Goal: Navigation & Orientation: Understand site structure

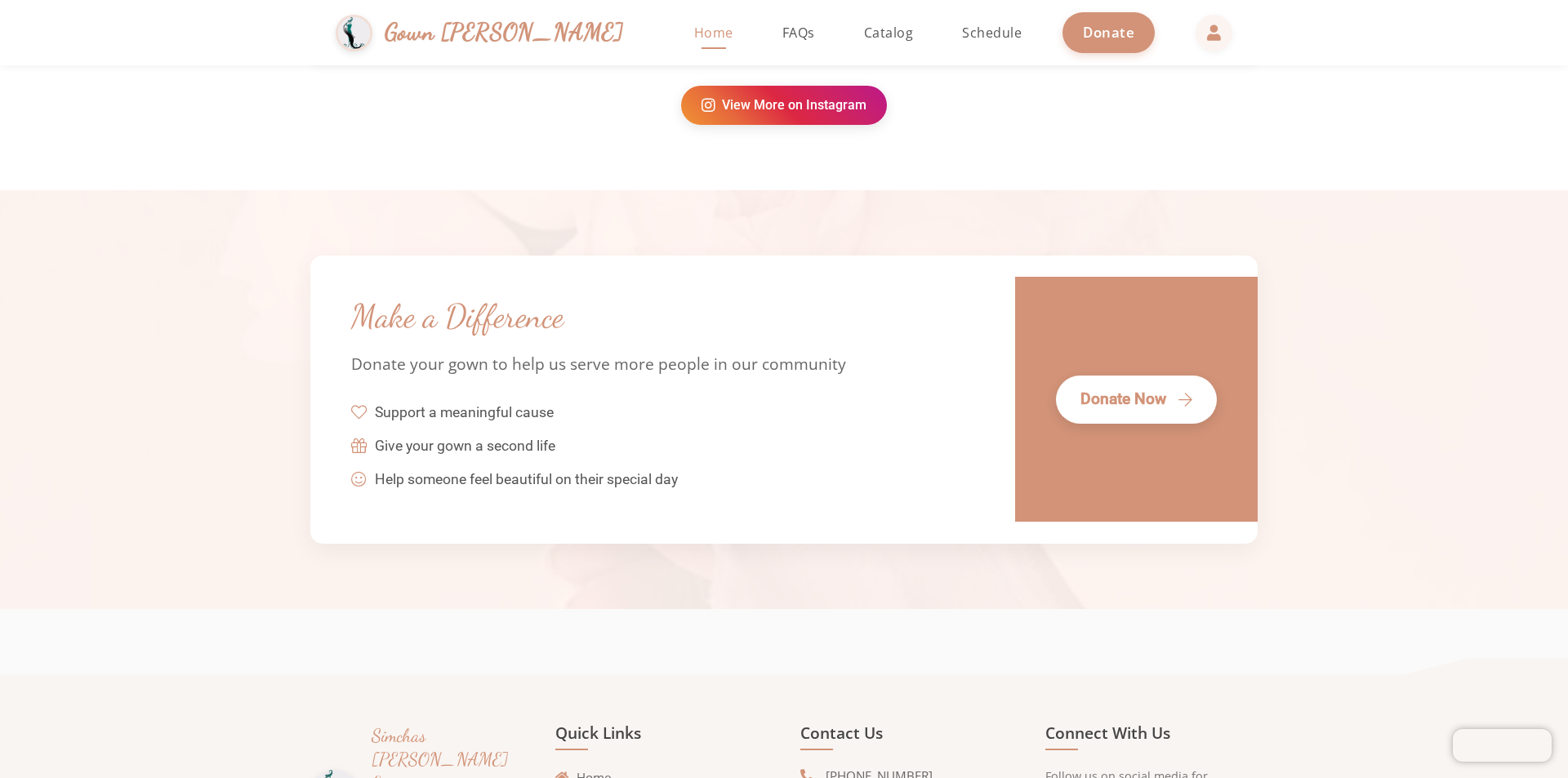
scroll to position [3706, 0]
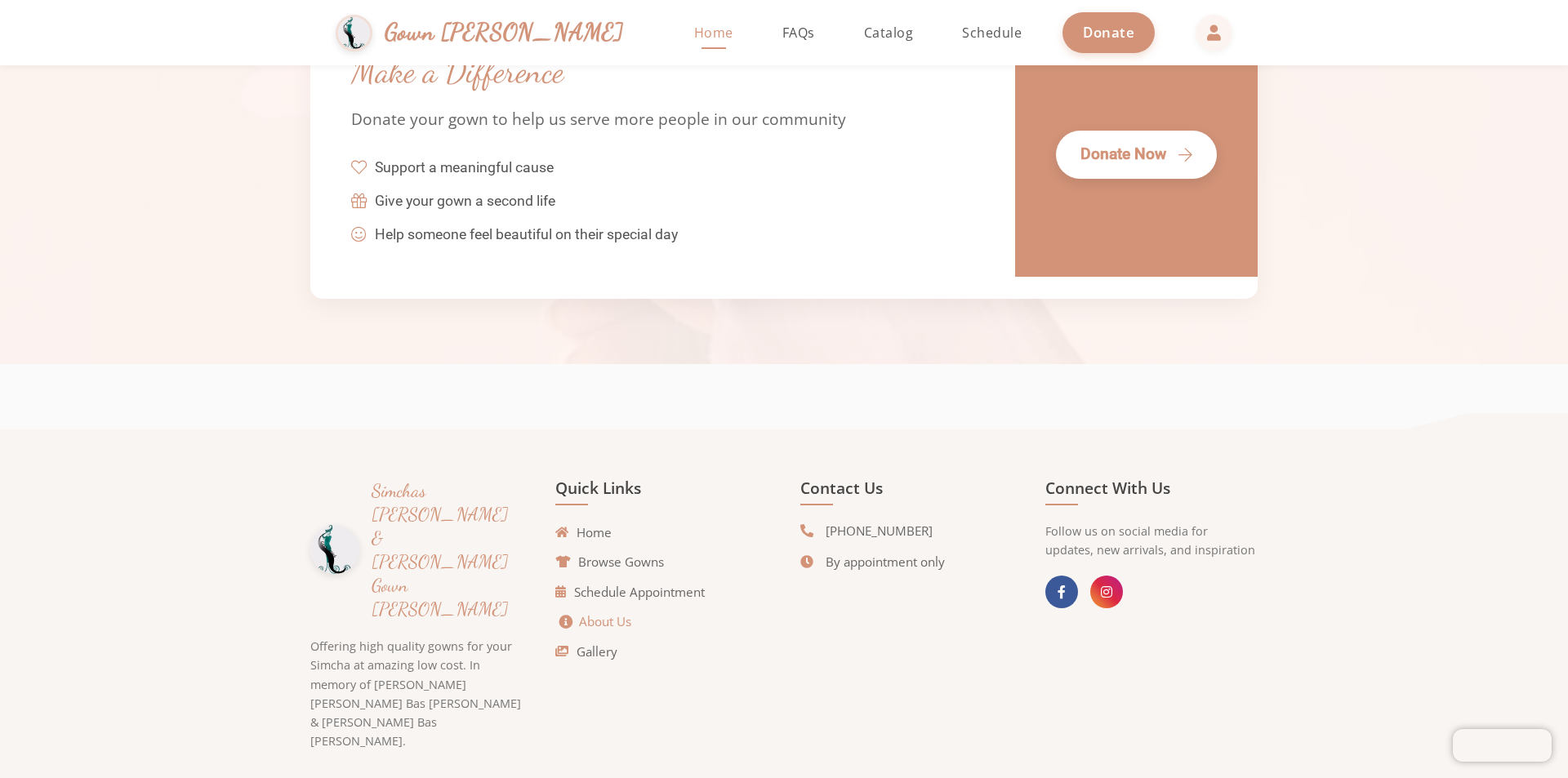
click at [593, 620] on link "About Us" at bounding box center [595, 622] width 72 height 19
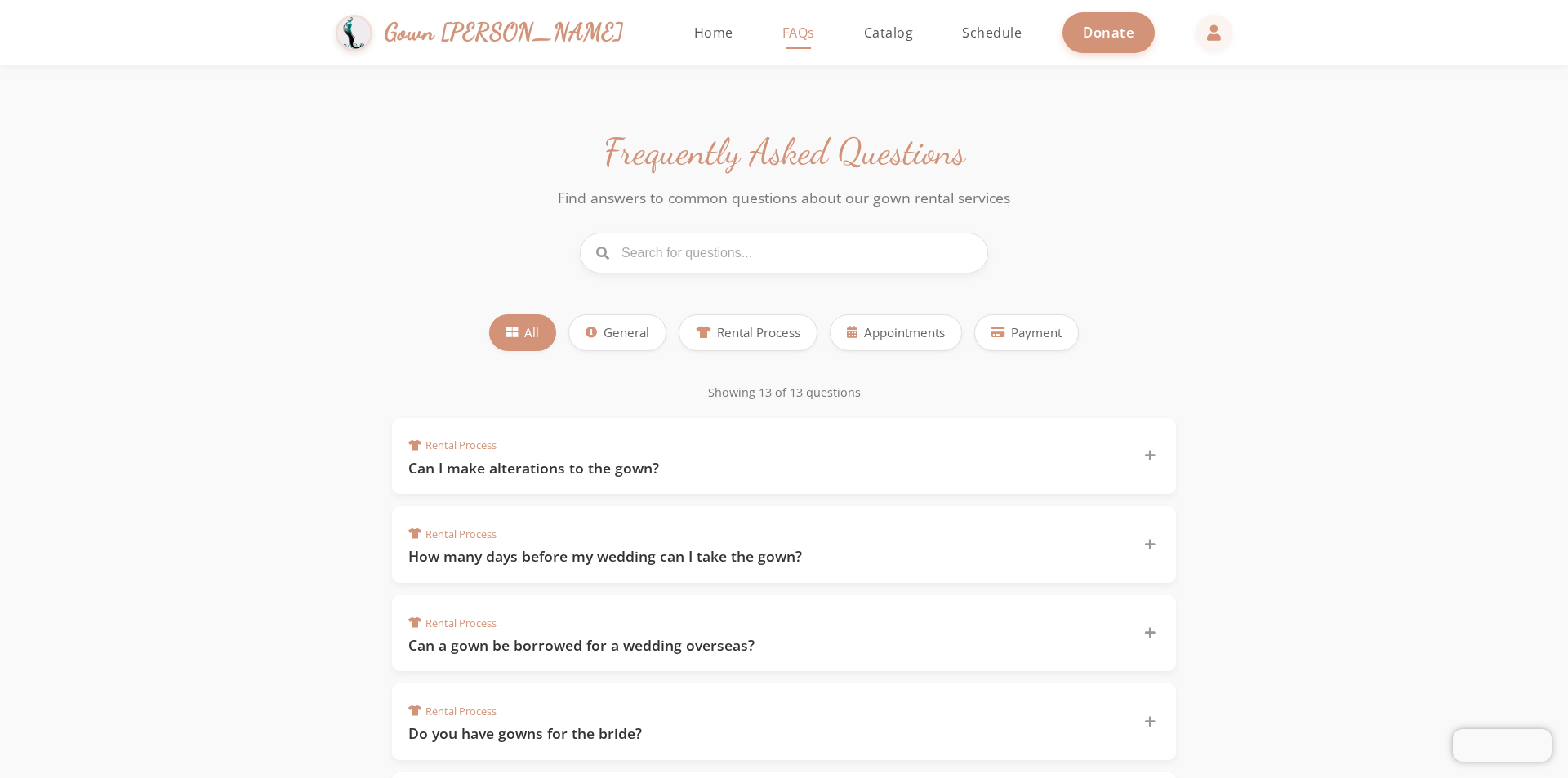
click at [766, 42] on link "FAQs" at bounding box center [798, 33] width 65 height 65
click at [962, 35] on span "Schedule" at bounding box center [991, 33] width 59 height 18
